Goal: Information Seeking & Learning: Understand process/instructions

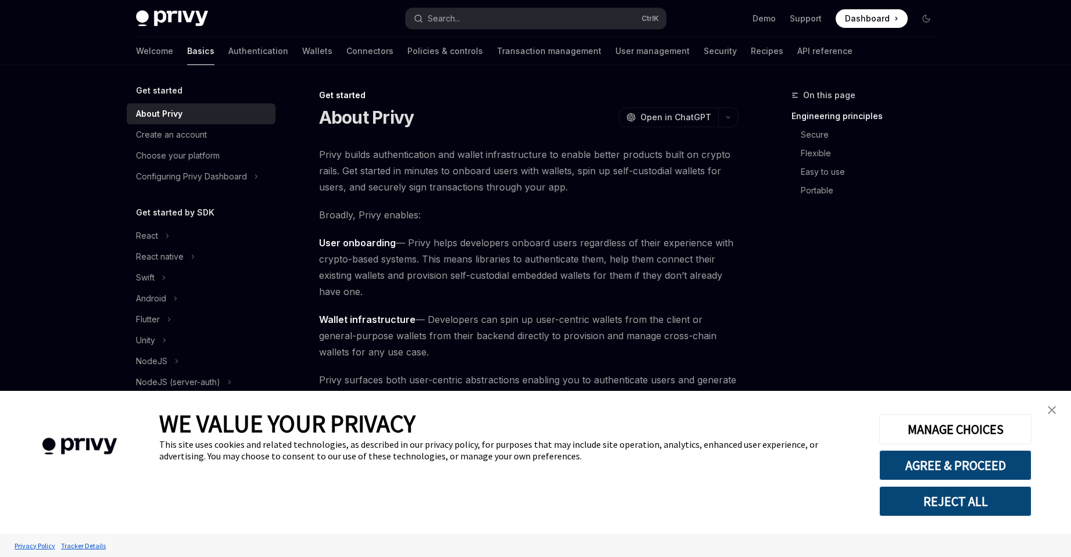
click at [228, 52] on link "Authentication" at bounding box center [258, 51] width 60 height 28
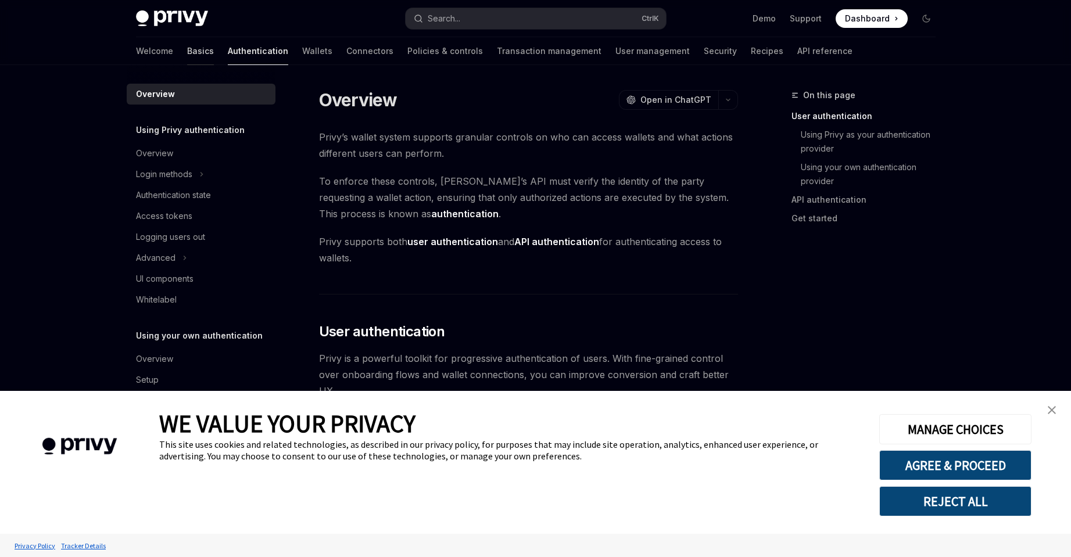
click at [187, 51] on link "Basics" at bounding box center [200, 51] width 27 height 28
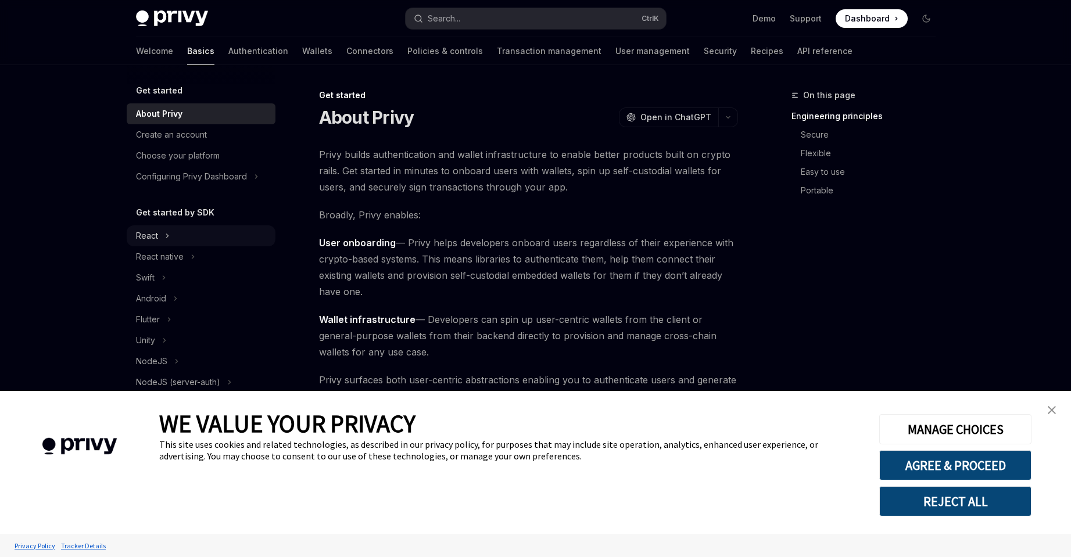
click at [146, 235] on div "React" at bounding box center [147, 236] width 22 height 14
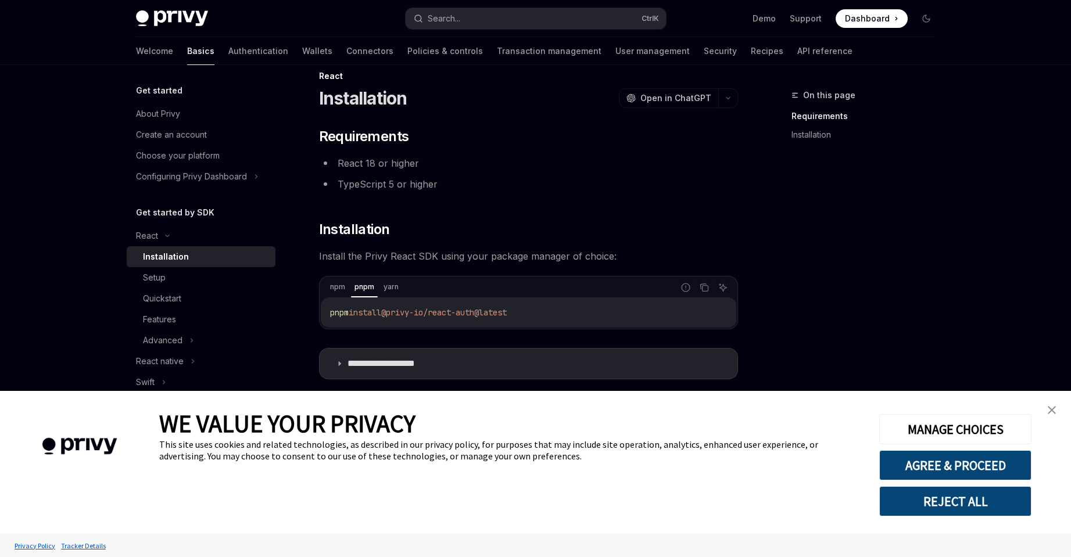
scroll to position [29, 0]
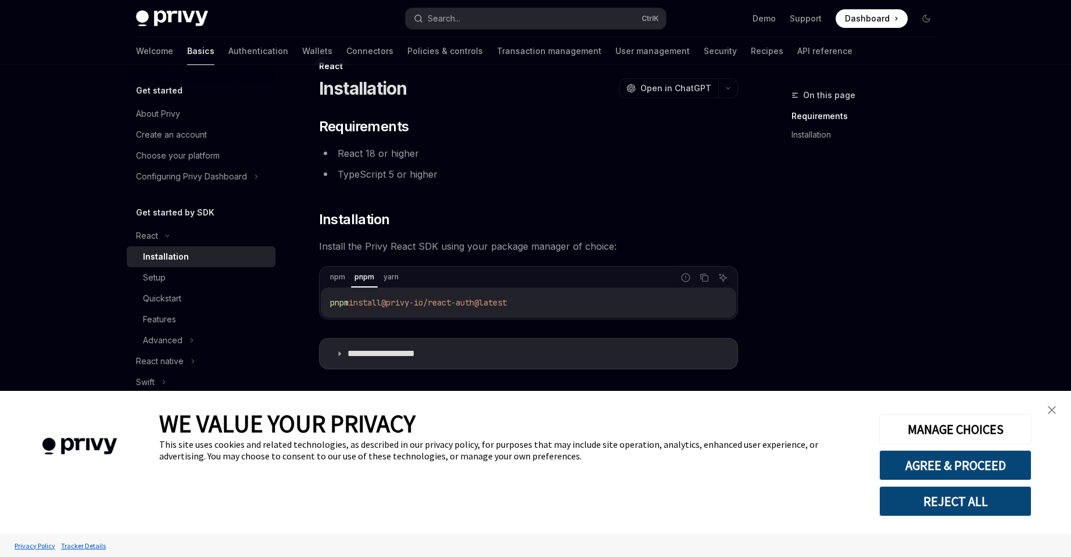
click at [1058, 410] on link "close banner" at bounding box center [1051, 410] width 23 height 23
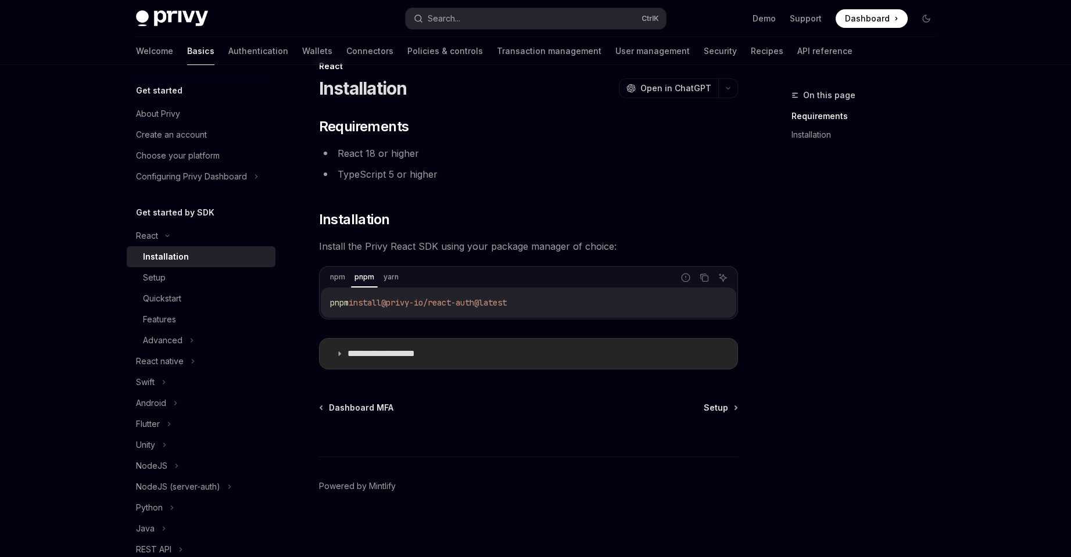
click at [456, 357] on summary "**********" at bounding box center [529, 354] width 418 height 30
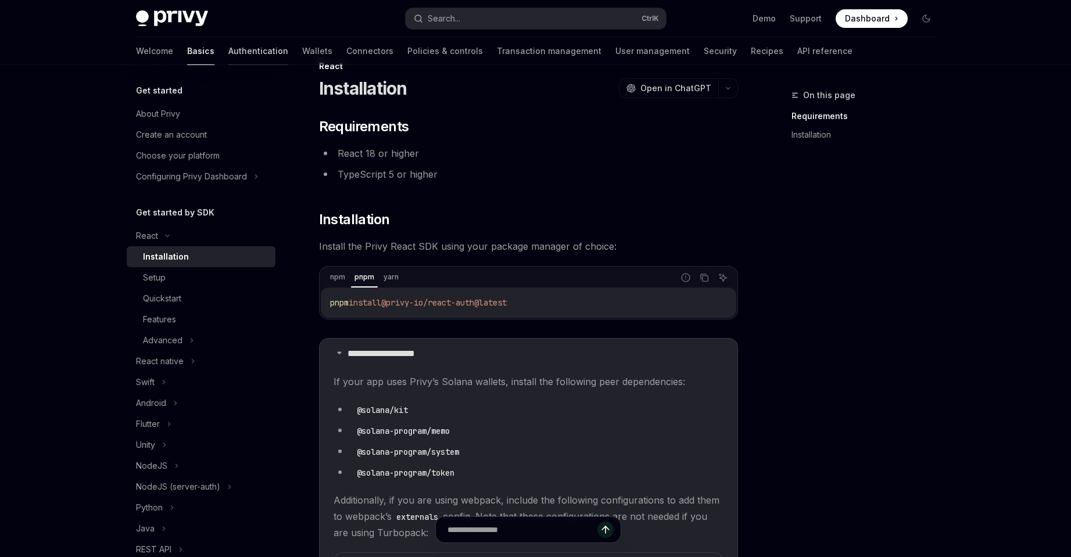
click at [228, 46] on link "Authentication" at bounding box center [258, 51] width 60 height 28
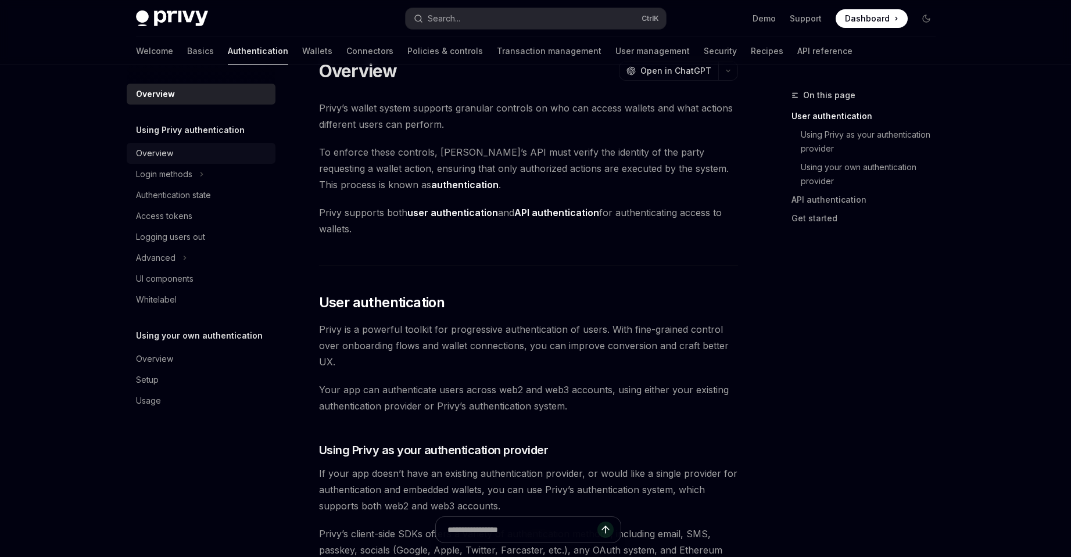
click at [209, 149] on div "Overview" at bounding box center [202, 153] width 132 height 14
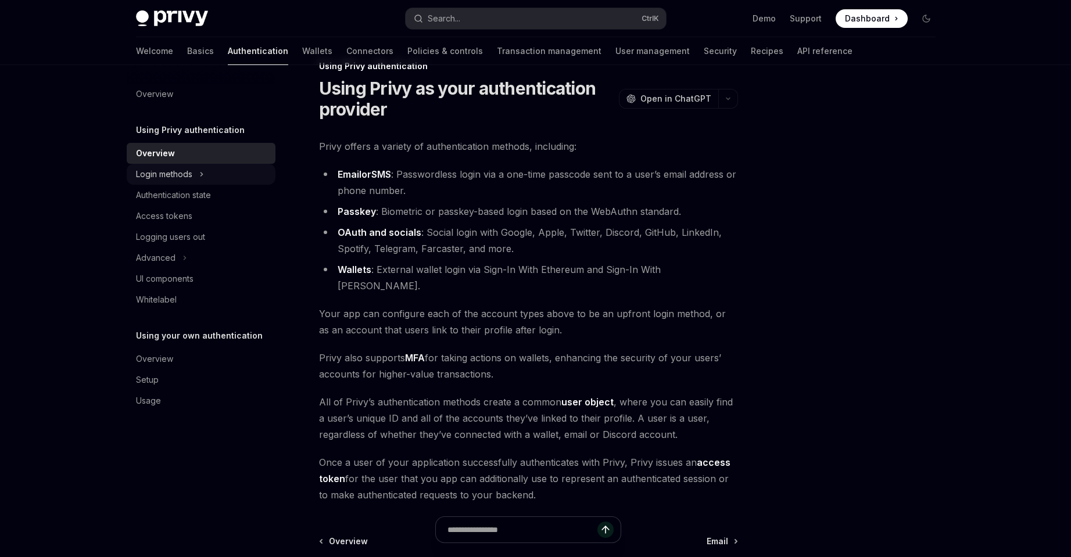
click at [201, 174] on icon at bounding box center [201, 174] width 5 height 14
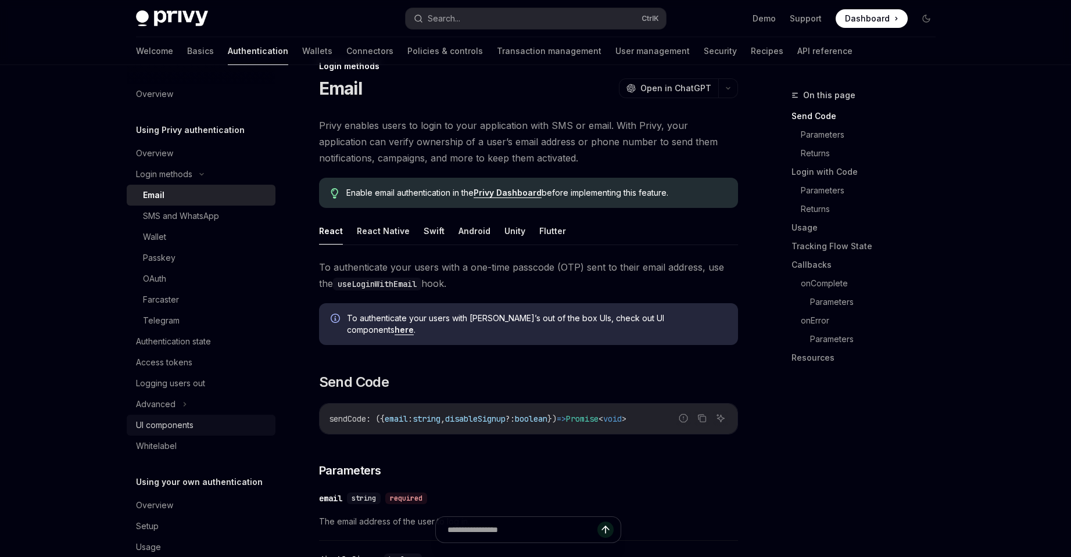
click at [198, 417] on link "UI components" at bounding box center [201, 425] width 149 height 21
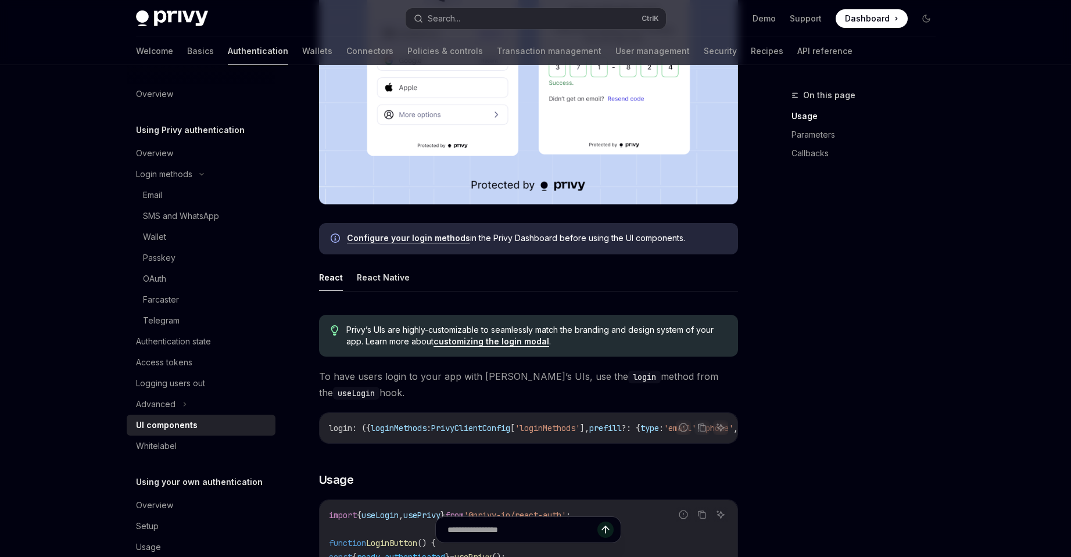
scroll to position [378, 0]
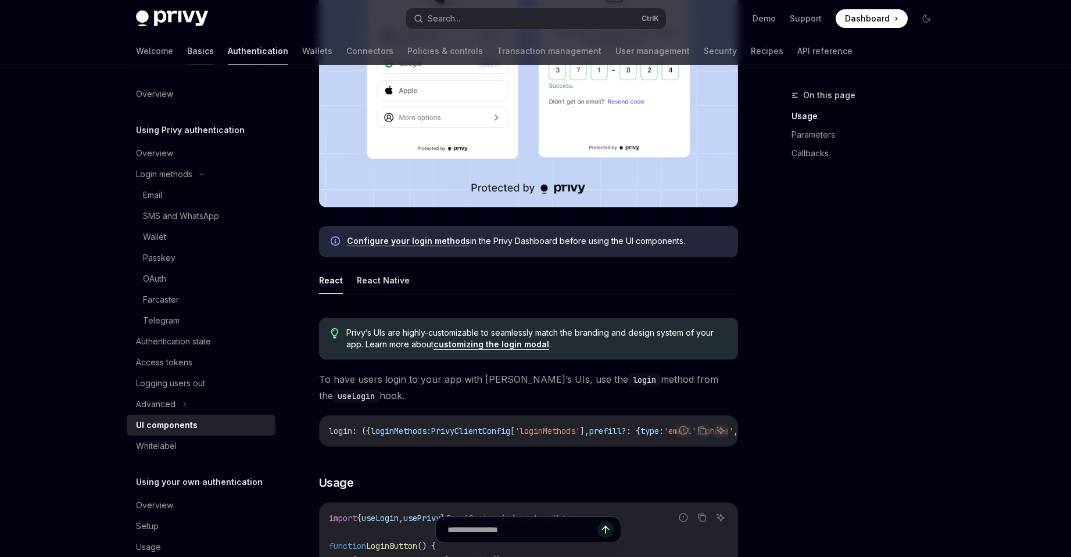
click at [187, 52] on link "Basics" at bounding box center [200, 51] width 27 height 28
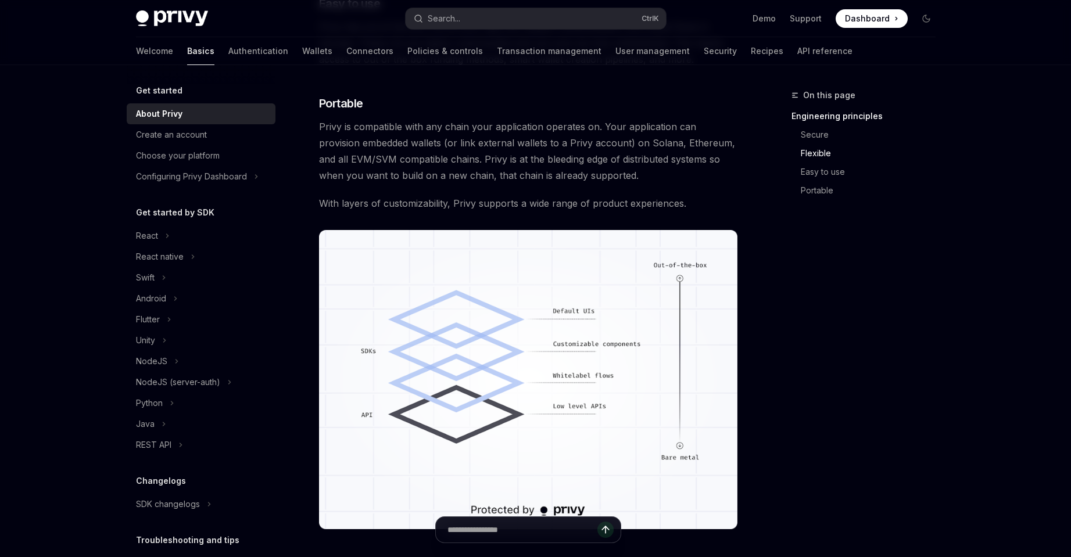
scroll to position [929, 0]
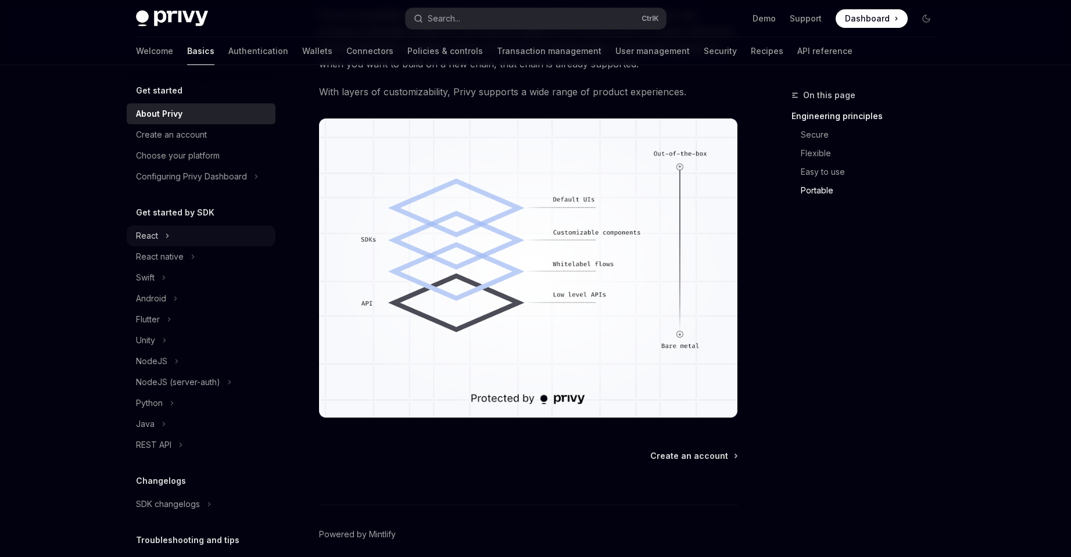
click at [163, 242] on div "React" at bounding box center [201, 235] width 149 height 21
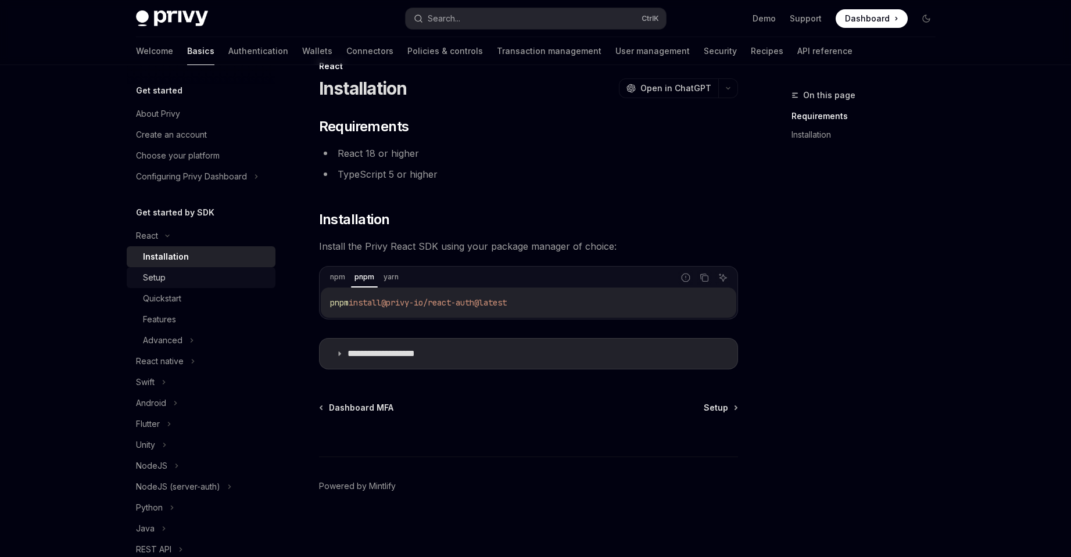
click at [164, 280] on div "Setup" at bounding box center [154, 278] width 23 height 14
type textarea "*"
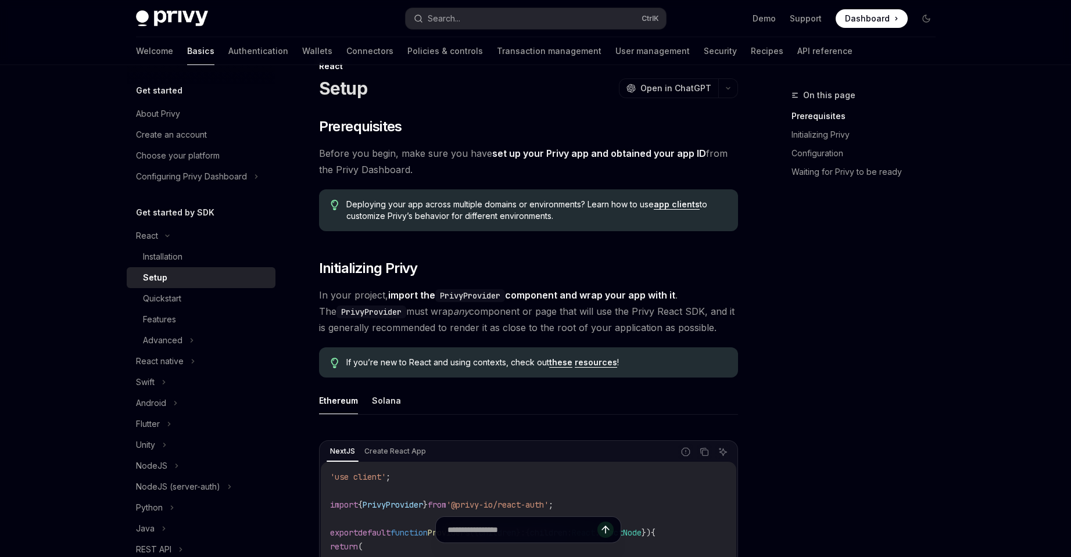
scroll to position [378, 0]
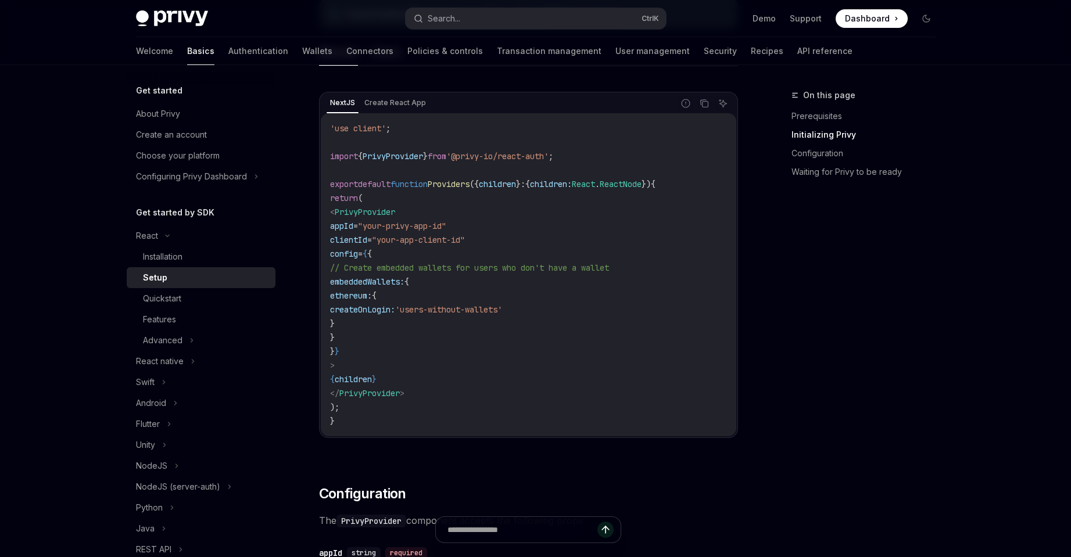
click at [389, 214] on span "PrivyProvider" at bounding box center [365, 212] width 60 height 10
copy span "PrivyProvider"
